Goal: Information Seeking & Learning: Check status

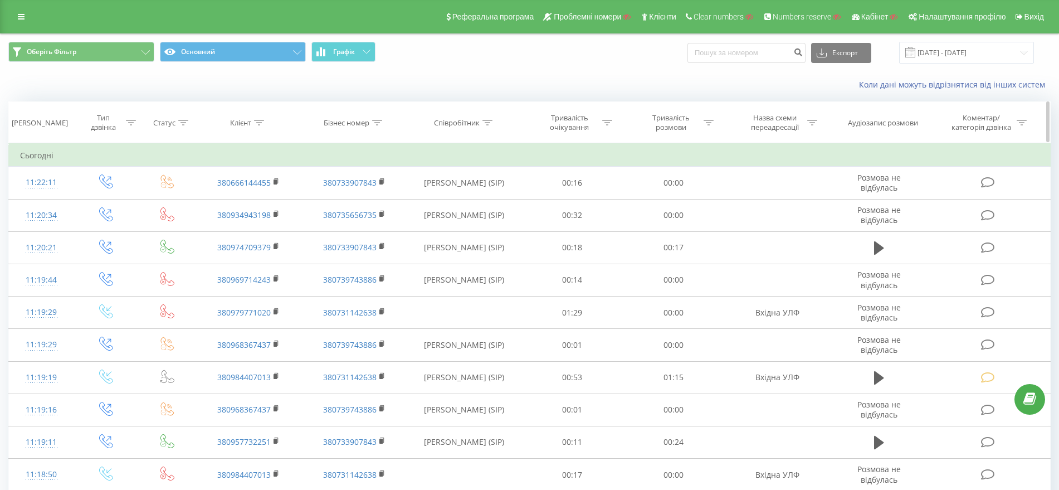
click at [374, 129] on th "Бізнес номер" at bounding box center [354, 122] width 106 height 41
click at [374, 124] on icon at bounding box center [377, 123] width 10 height 6
click at [326, 204] on input "text" at bounding box center [354, 202] width 98 height 19
paste input "380733734623"
type input "380733734623"
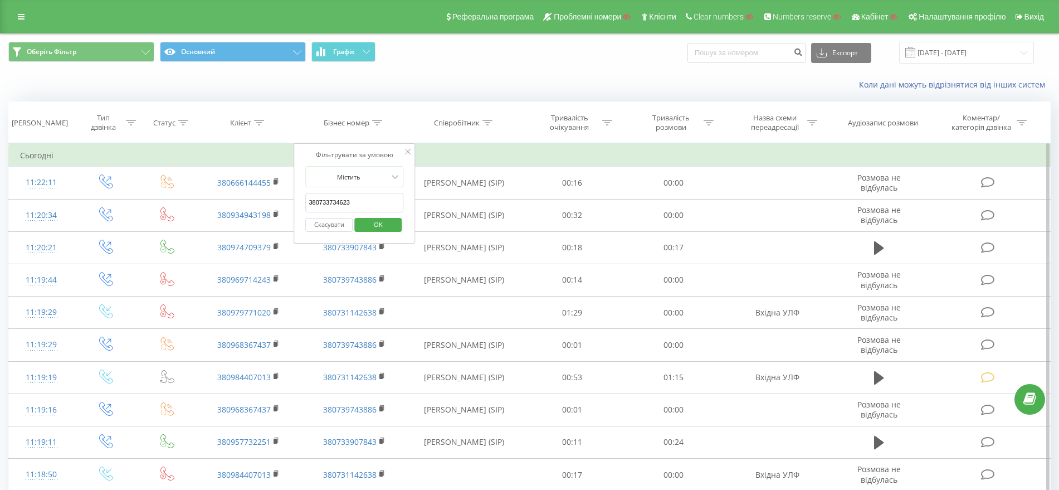
click at [385, 223] on span "OK" at bounding box center [378, 224] width 31 height 17
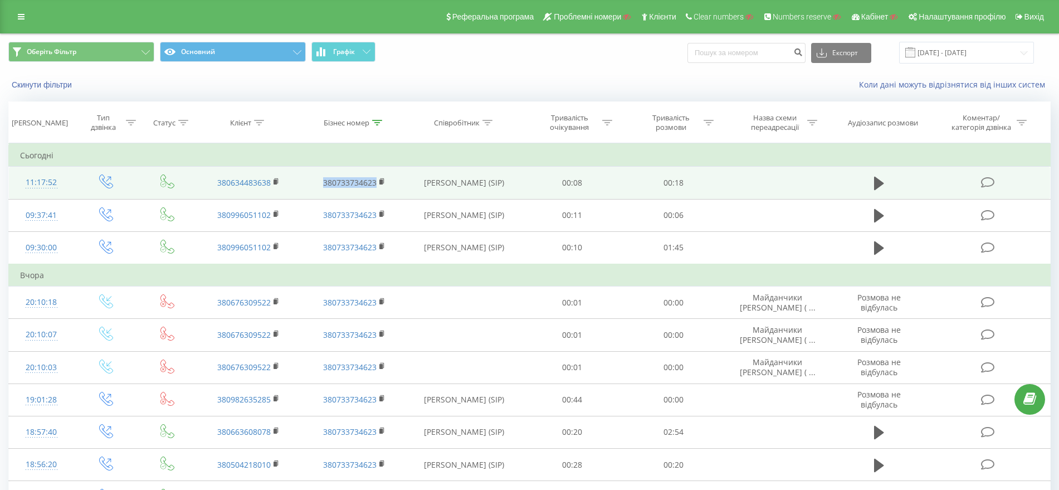
drag, startPoint x: 319, startPoint y: 181, endPoint x: 379, endPoint y: 180, distance: 59.6
click at [380, 182] on td "380733734623" at bounding box center [354, 183] width 106 height 32
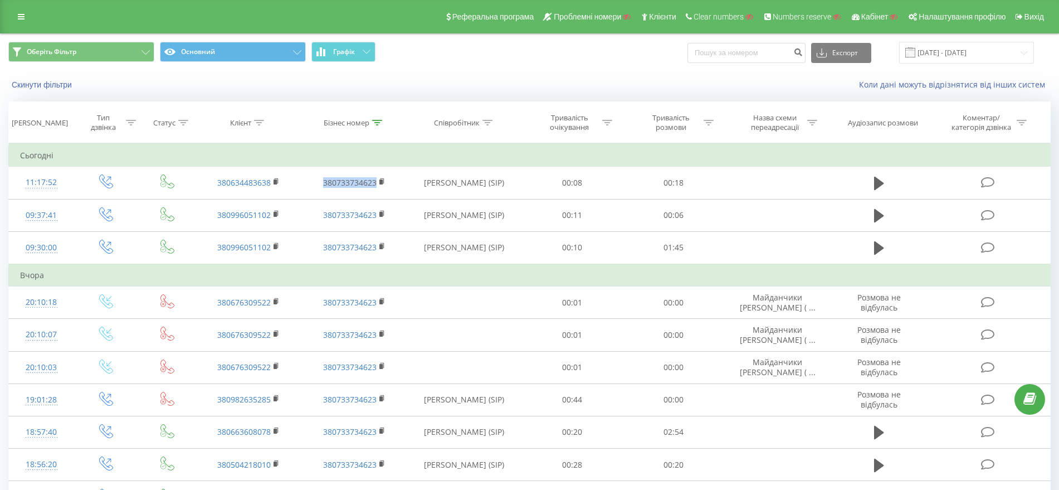
copy link "380733734623"
click at [421, 283] on td "Вчора" at bounding box center [529, 275] width 1041 height 22
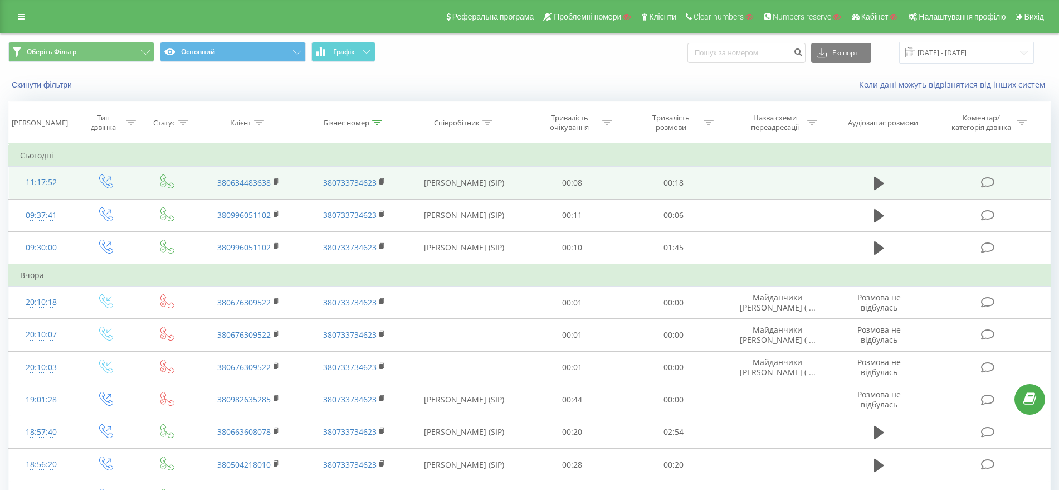
click at [72, 189] on td "11:17:52" at bounding box center [41, 183] width 65 height 32
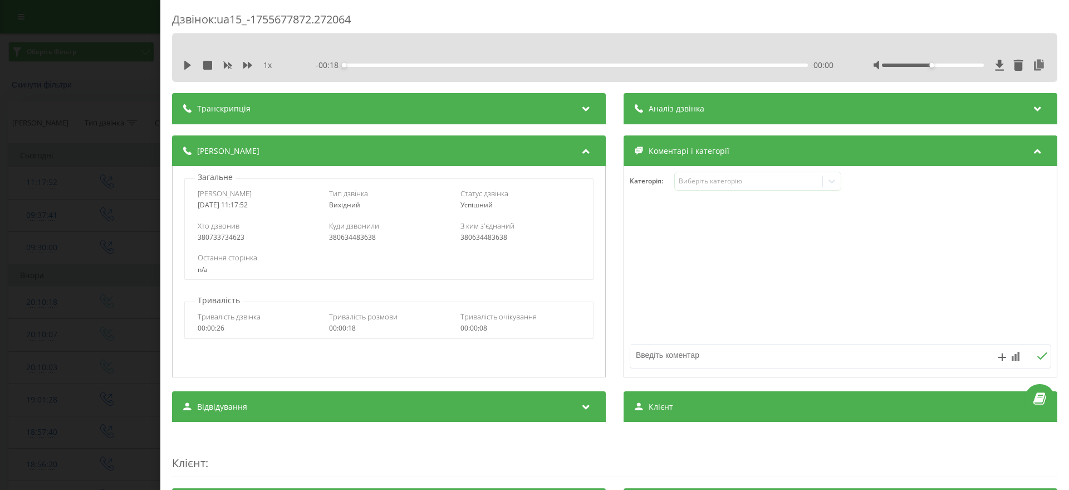
click at [181, 65] on div "1 x - 00:18 00:00 00:00" at bounding box center [614, 65] width 869 height 17
click at [186, 65] on icon at bounding box center [187, 65] width 7 height 9
click at [0, 231] on div "Дзвінок : ua15_-1755677872.272064 1 x - 00:13 00:05 00:05 Транскрипція Для AI-а…" at bounding box center [534, 245] width 1069 height 490
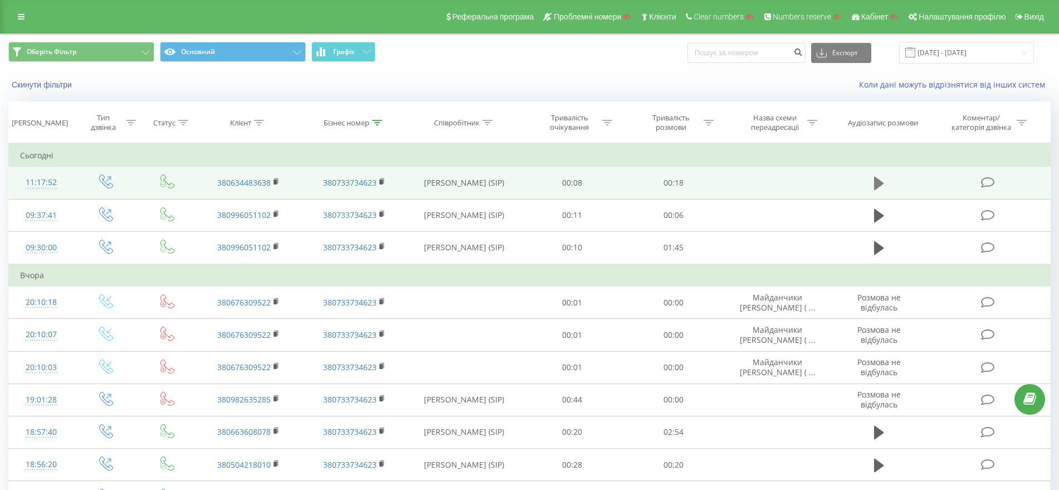
click at [883, 180] on icon at bounding box center [879, 183] width 10 height 16
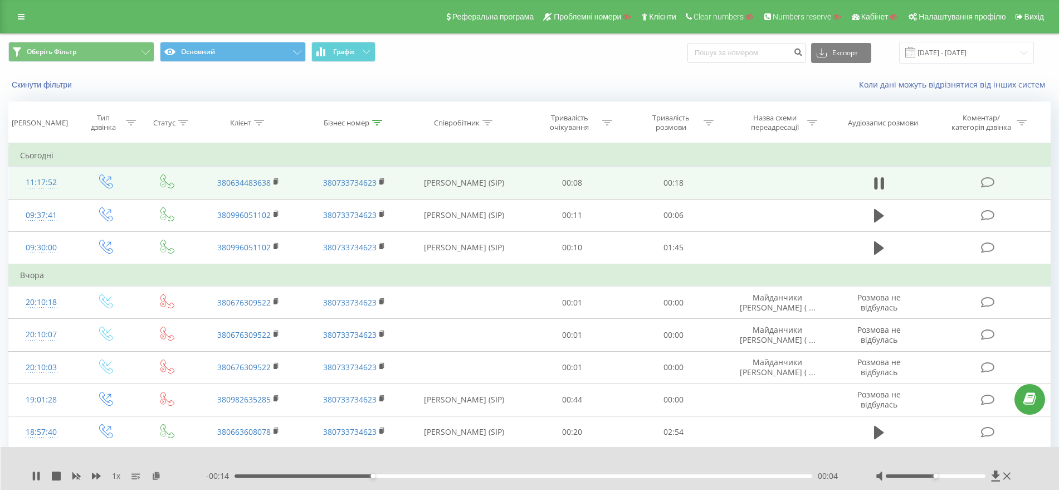
click at [883, 180] on icon at bounding box center [882, 183] width 3 height 12
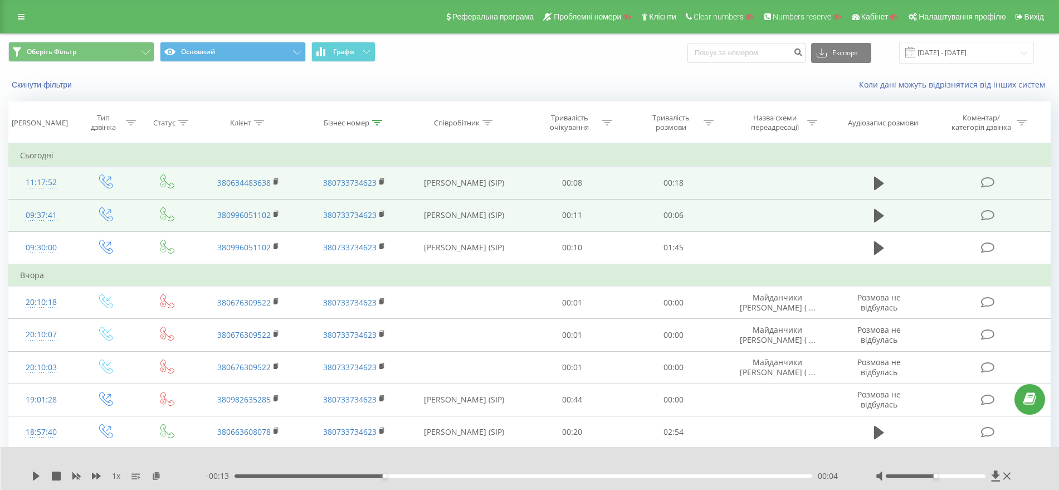
click at [60, 214] on div "09:37:41" at bounding box center [41, 215] width 42 height 22
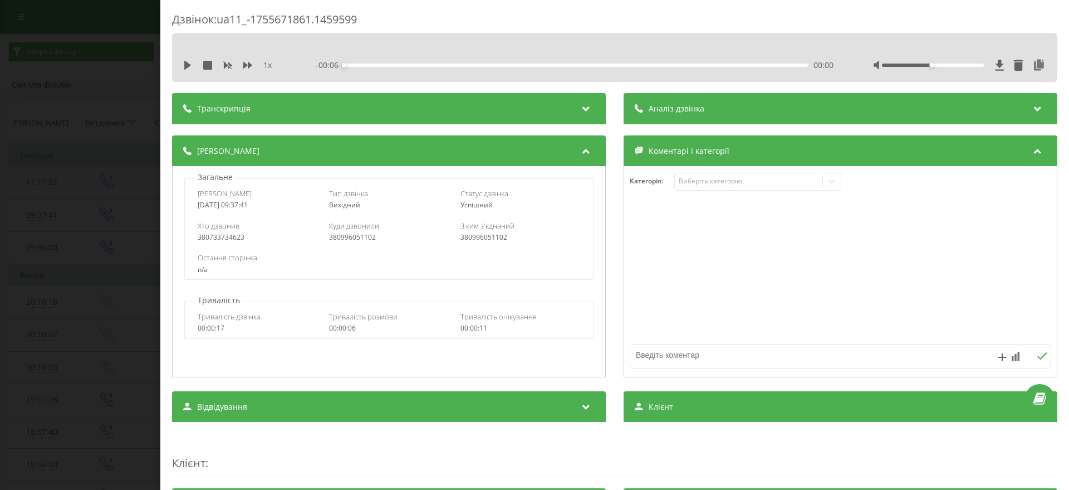
click at [9, 322] on div "Дзвінок : ua11_-1755671861.1459599 1 x - 00:06 00:00 00:00 Транскрипція Для AI-…" at bounding box center [534, 245] width 1069 height 490
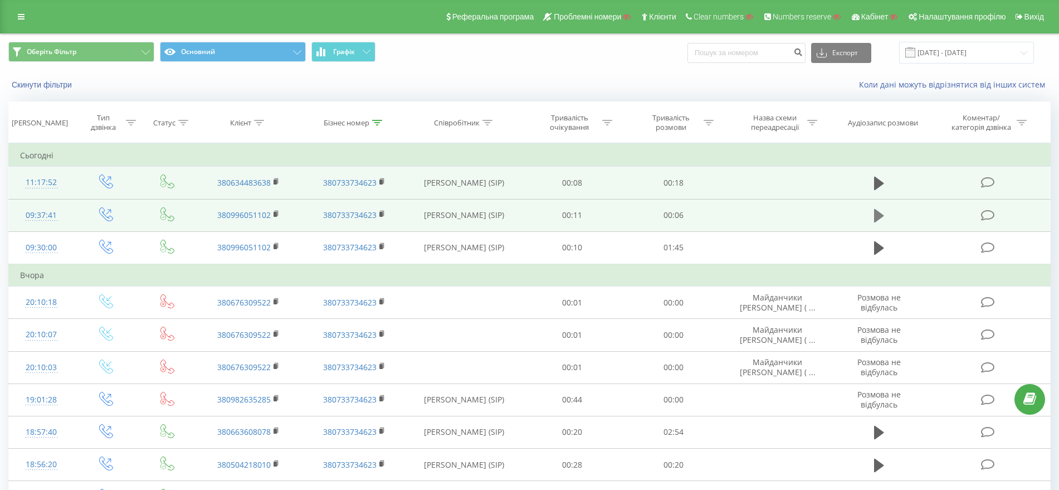
click at [877, 216] on icon at bounding box center [879, 215] width 10 height 13
